Goal: Use online tool/utility: Utilize a website feature to perform a specific function

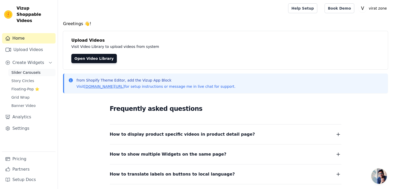
click at [28, 70] on span "Slider Carousels" at bounding box center [25, 72] width 29 height 5
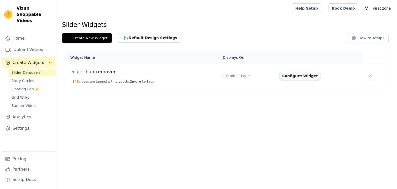
click at [289, 76] on button "Configure Widget" at bounding box center [300, 76] width 42 height 8
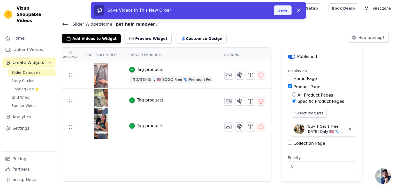
click at [286, 8] on button "Save" at bounding box center [283, 10] width 18 height 10
click at [286, 12] on button "Save" at bounding box center [283, 10] width 18 height 10
click at [286, 11] on button "Save" at bounding box center [283, 10] width 18 height 10
